Goal: Task Accomplishment & Management: Manage account settings

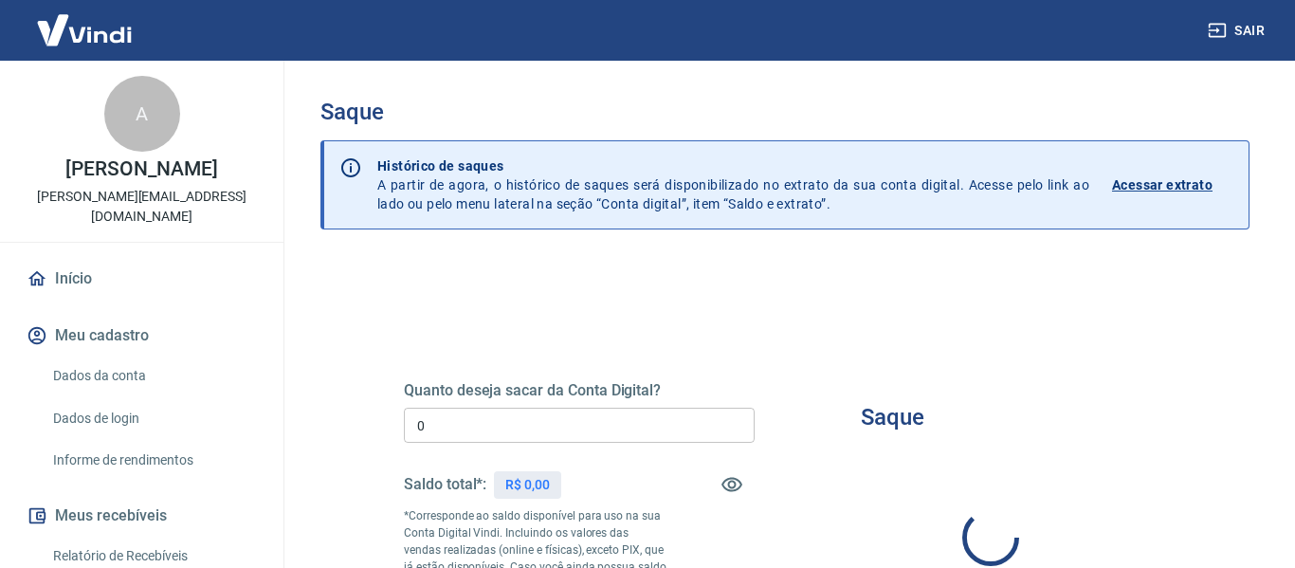
type input "R$ 0,00"
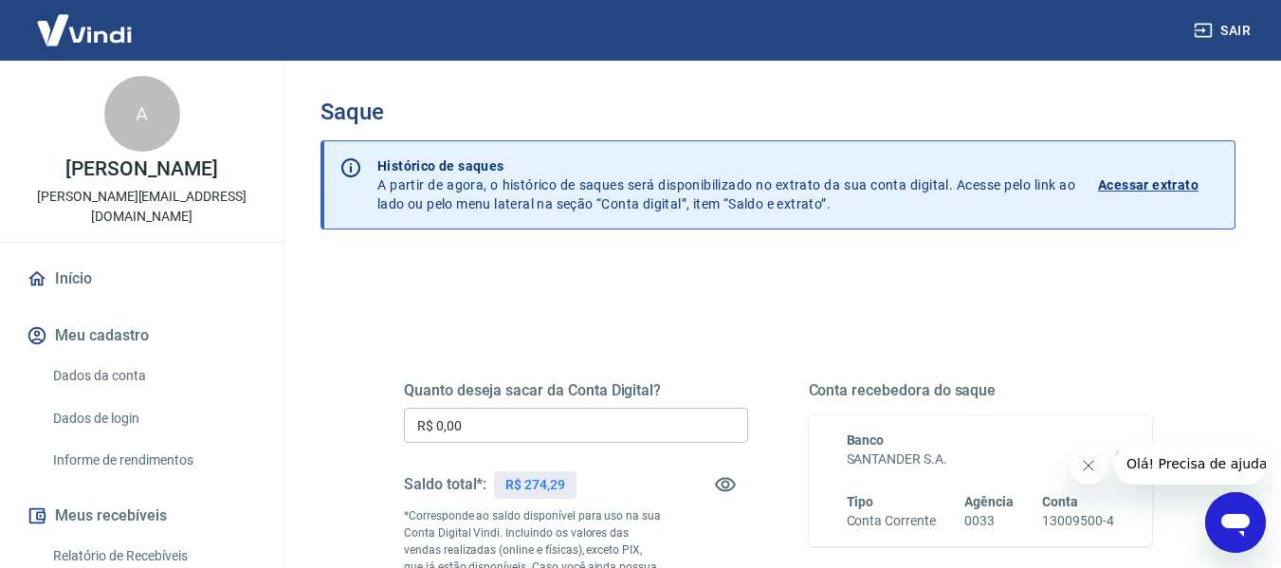
click at [1139, 190] on p "Acessar extrato" at bounding box center [1148, 184] width 100 height 19
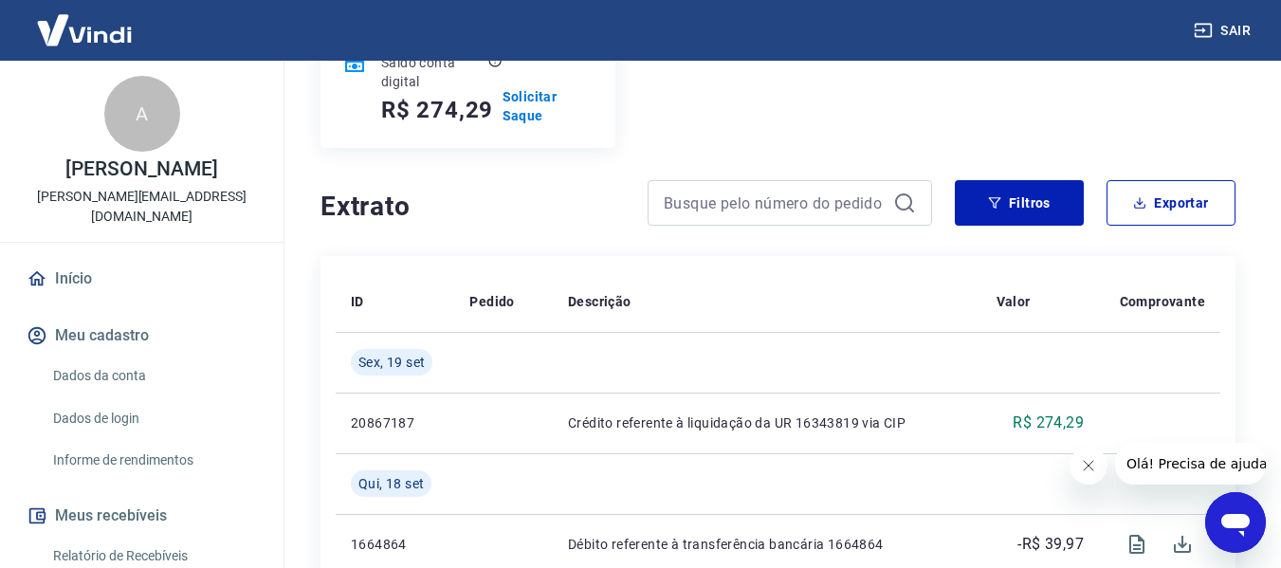
scroll to position [284, 0]
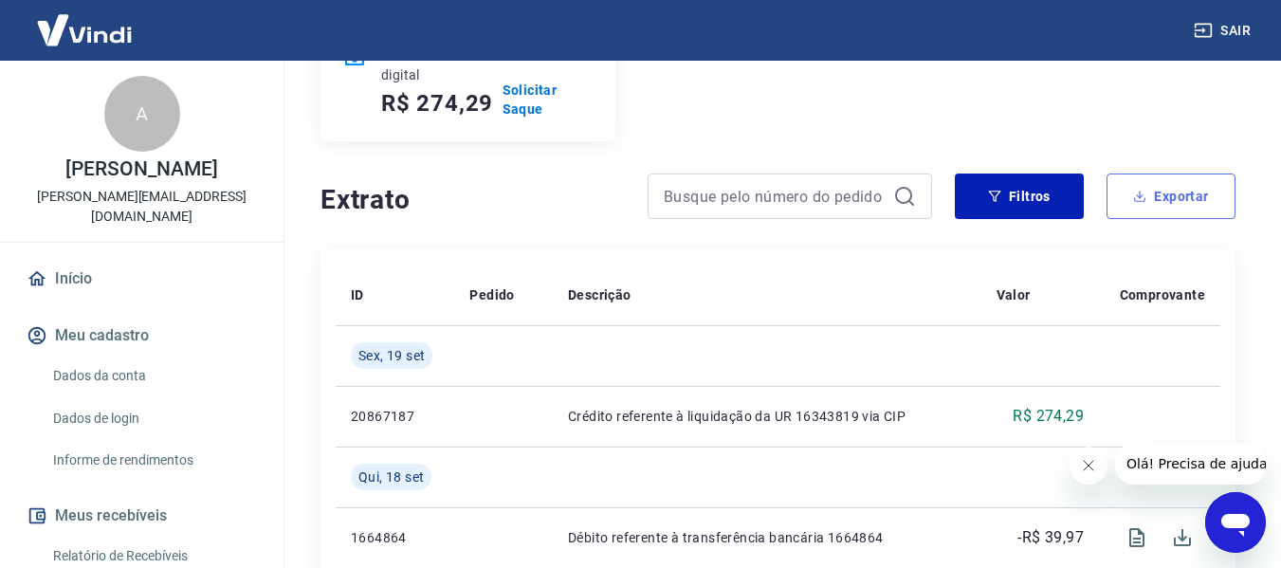
click at [1183, 206] on button "Exportar" at bounding box center [1170, 195] width 129 height 45
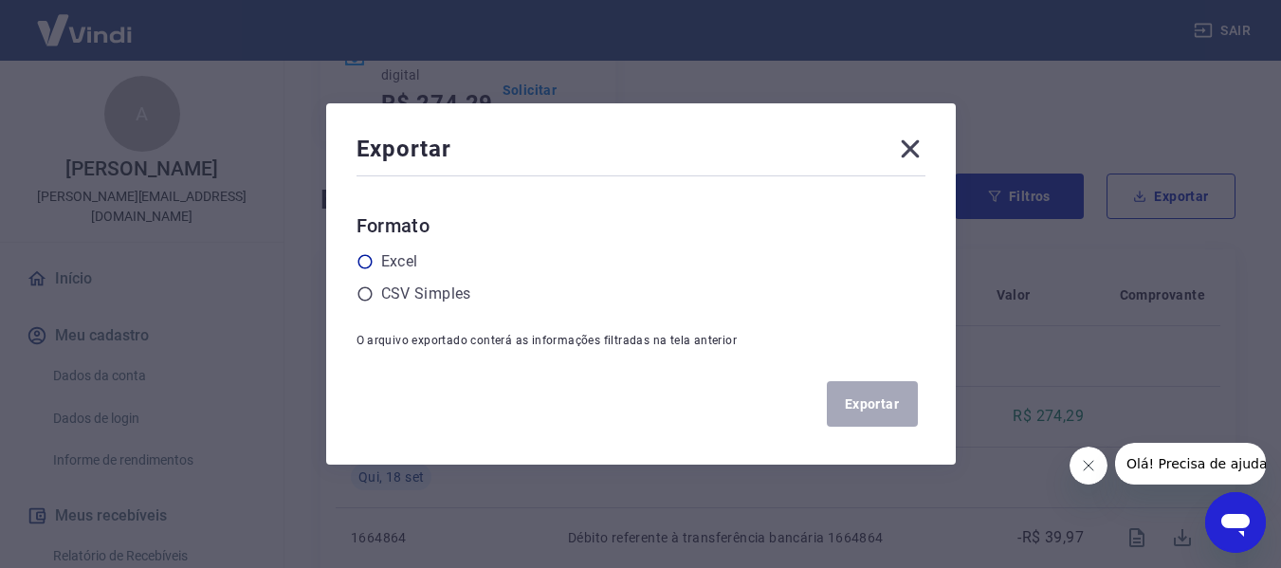
click at [430, 265] on div "Excel" at bounding box center [640, 261] width 569 height 23
click at [415, 264] on label "Excel" at bounding box center [399, 261] width 37 height 23
click at [0, 0] on input "radio" at bounding box center [0, 0] width 0 height 0
click at [883, 416] on button "Exportar" at bounding box center [872, 403] width 91 height 45
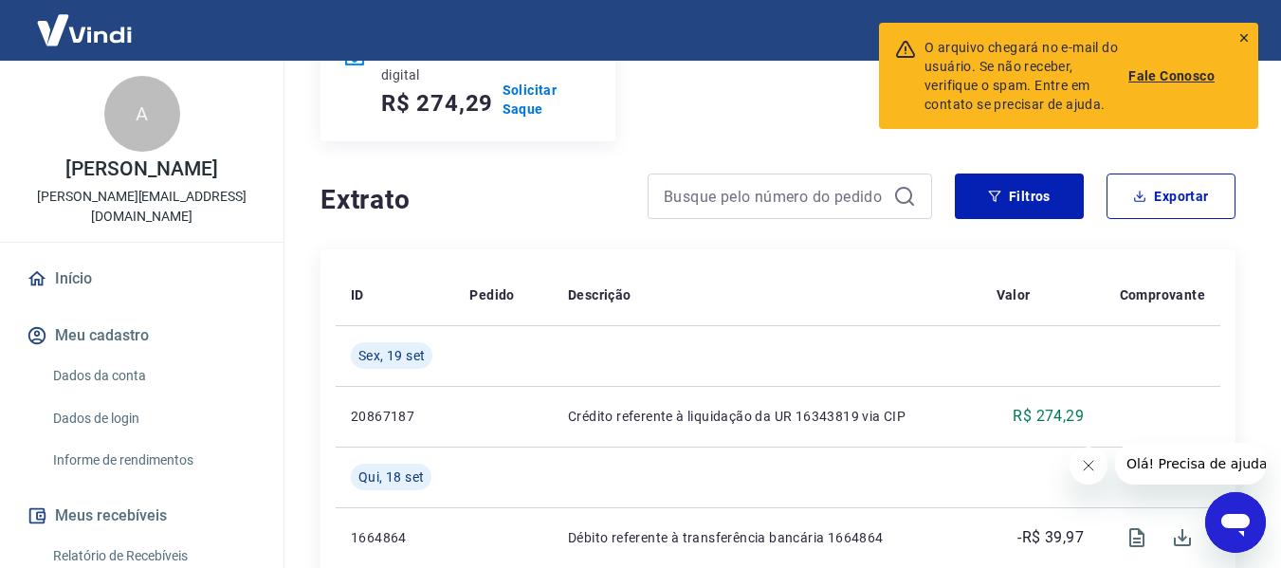
click at [1246, 38] on icon at bounding box center [1243, 37] width 13 height 13
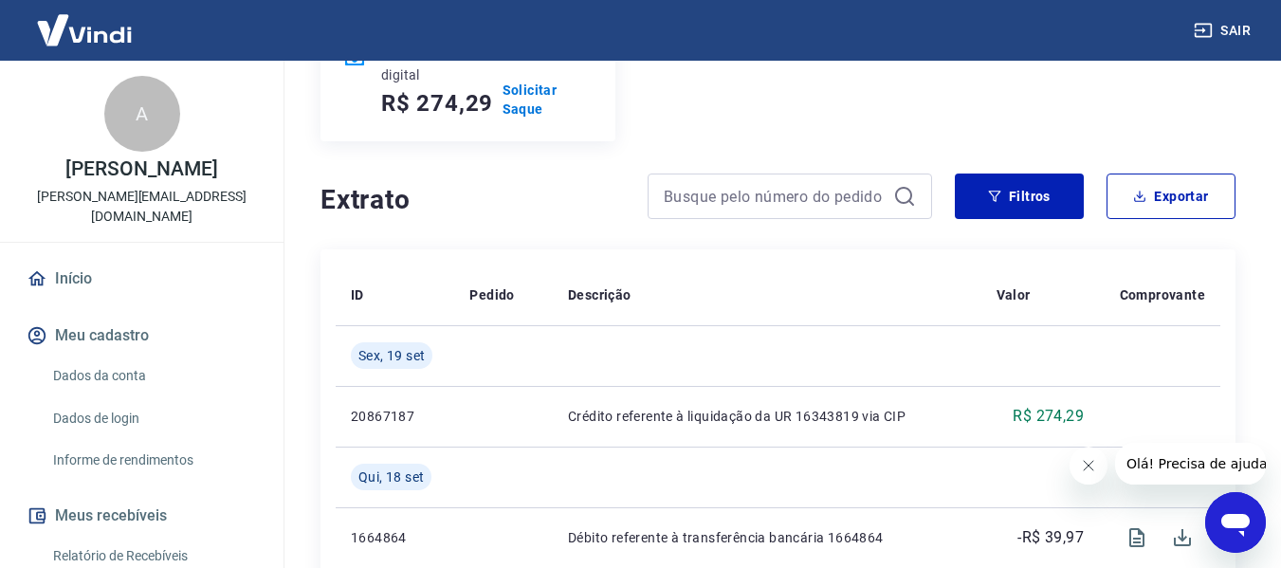
click at [1239, 35] on button "Sair" at bounding box center [1224, 30] width 68 height 35
